Goal: Information Seeking & Learning: Compare options

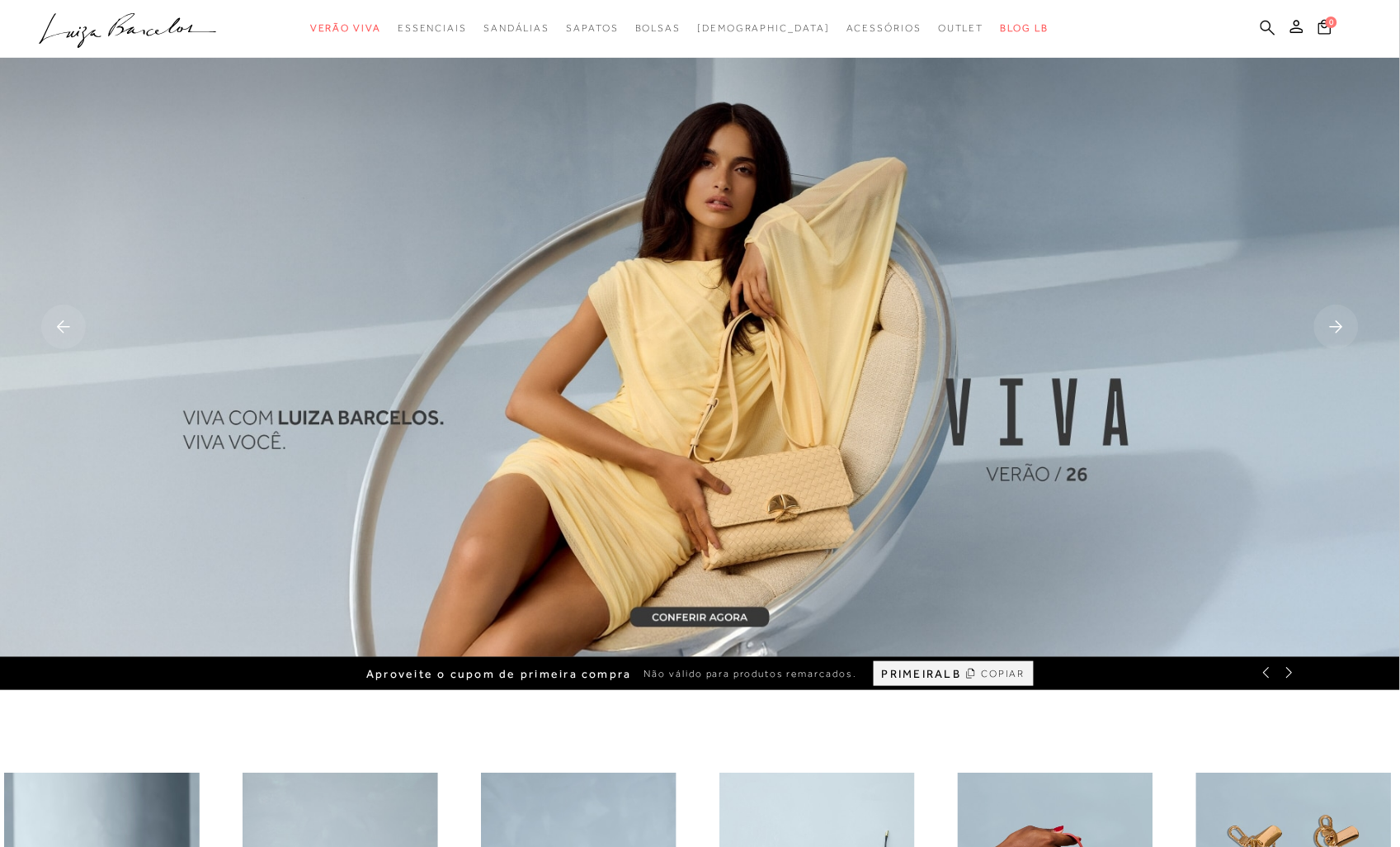
click at [1265, 22] on icon at bounding box center [1268, 27] width 15 height 16
click at [1260, 27] on ul ".a{fill-rule:evenodd;} Verão Viva Em alta Favoritos das Influenciadoras Apostas…" at bounding box center [688, 28] width 1298 height 30
click at [1265, 26] on icon at bounding box center [1268, 27] width 15 height 16
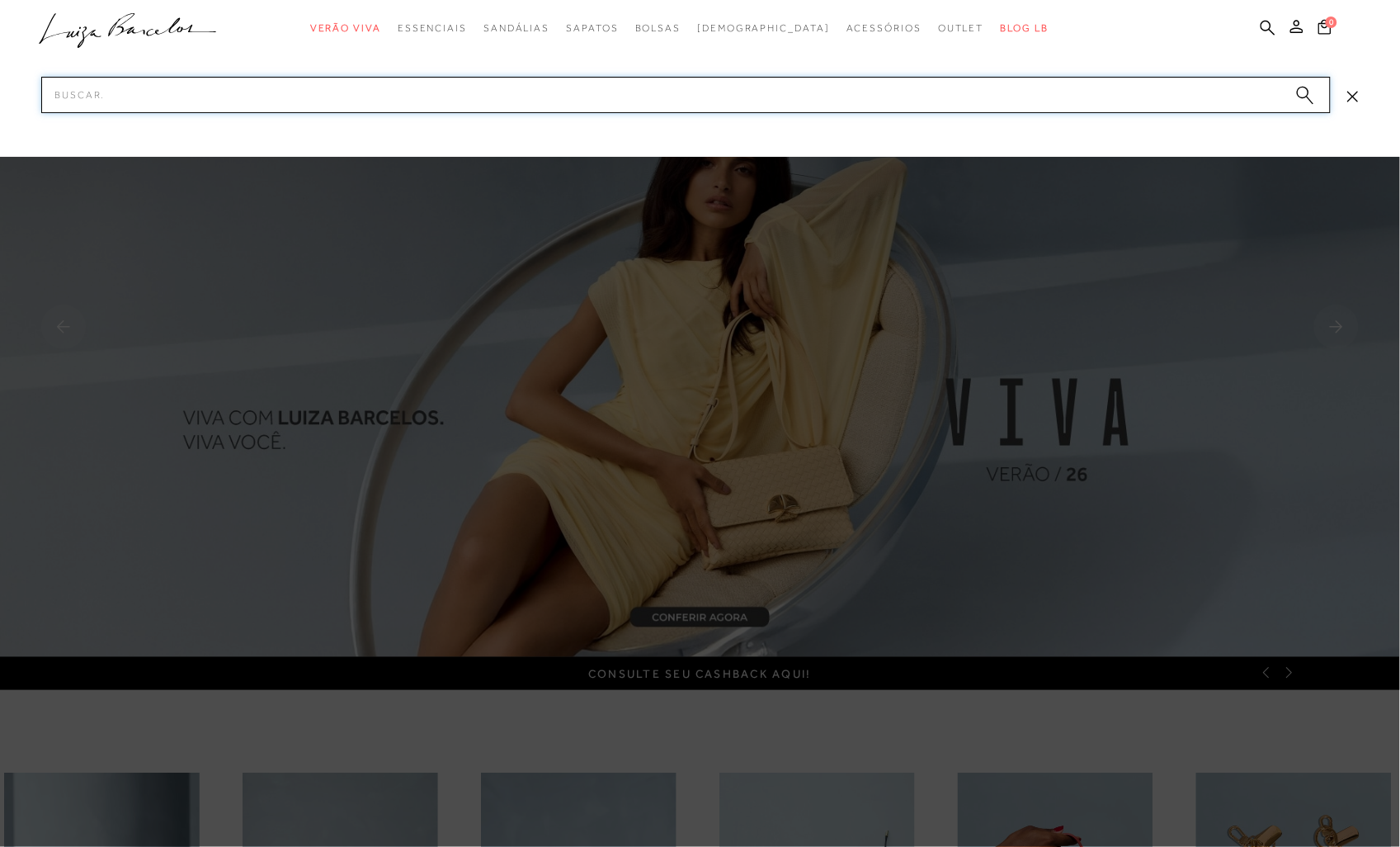
paste input "14020017"
type input "14020017"
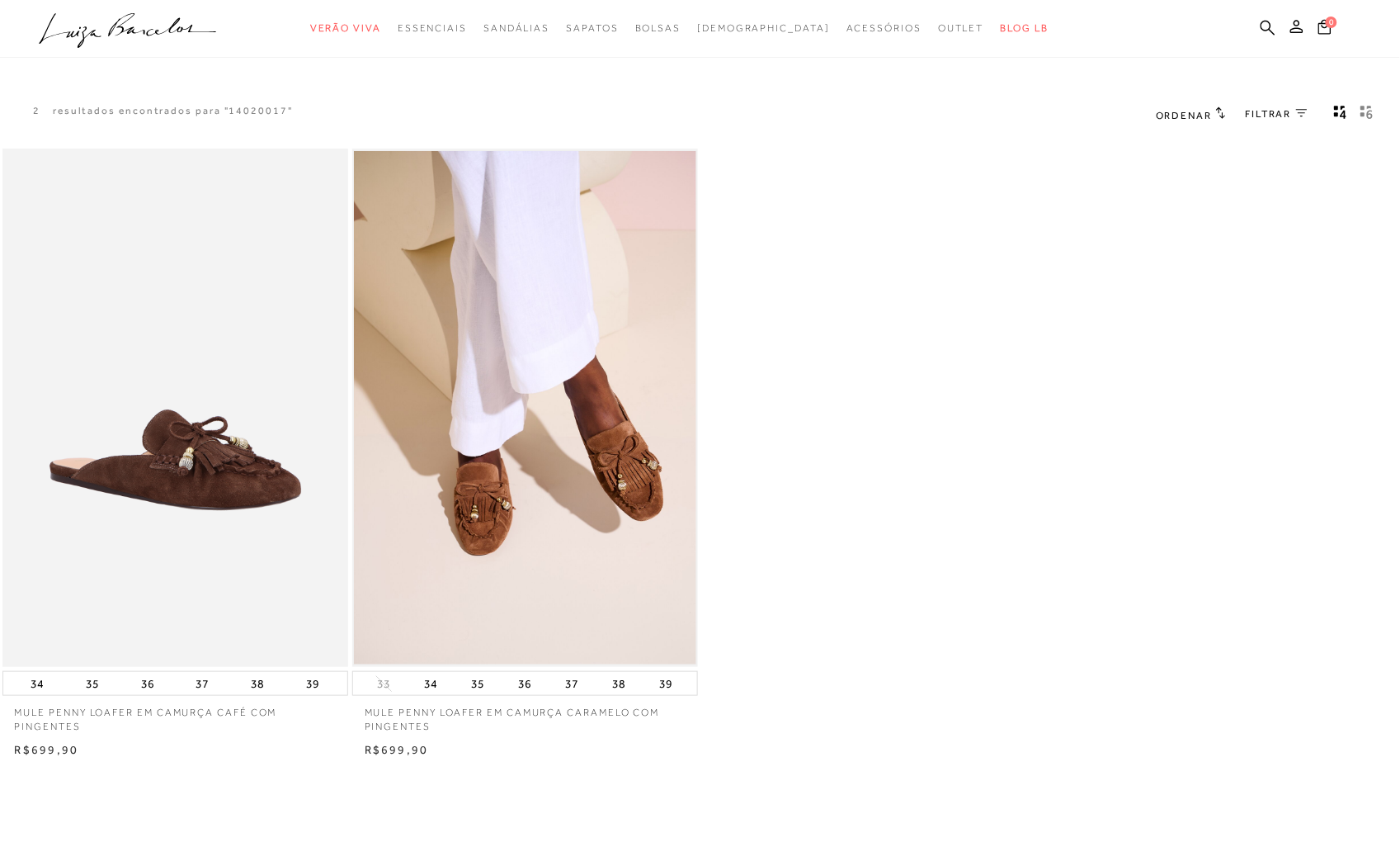
click at [493, 372] on img at bounding box center [526, 407] width 343 height 514
click at [185, 369] on img at bounding box center [175, 407] width 343 height 514
